Goal: Navigation & Orientation: Find specific page/section

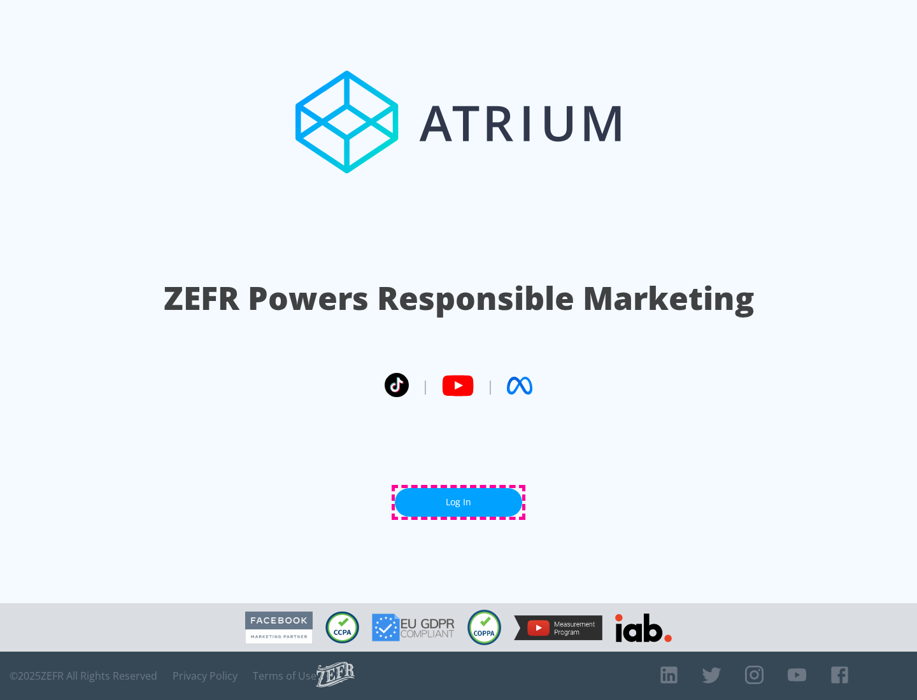
click at [458, 502] on link "Log In" at bounding box center [458, 502] width 127 height 29
